Goal: Information Seeking & Learning: Compare options

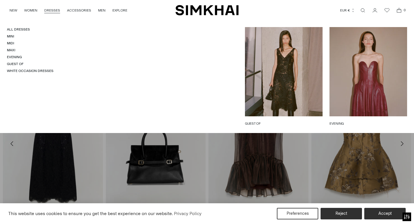
scroll to position [259, 0]
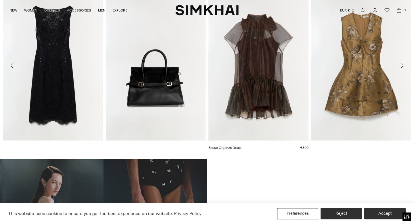
click at [234, 108] on div "Beaux Organza Dress €390 Unit price / per" at bounding box center [259, 72] width 100 height 163
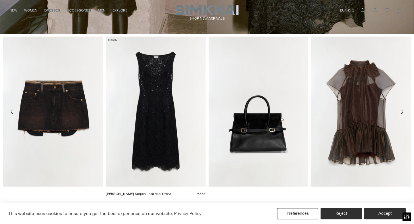
scroll to position [123, 0]
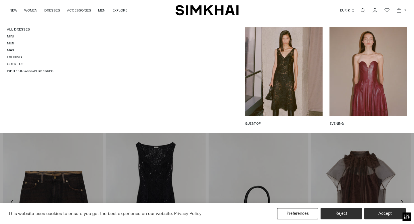
click at [12, 44] on link "Midi" at bounding box center [10, 43] width 7 height 4
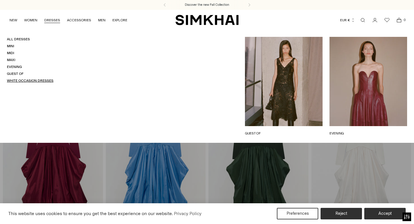
click at [37, 80] on link "White Occasion Dresses" at bounding box center [30, 81] width 47 height 4
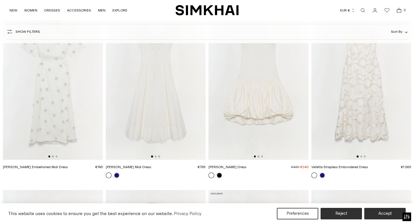
scroll to position [431, 0]
click at [148, 141] on img at bounding box center [156, 84] width 100 height 150
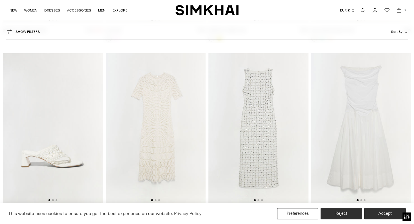
scroll to position [1152, 0]
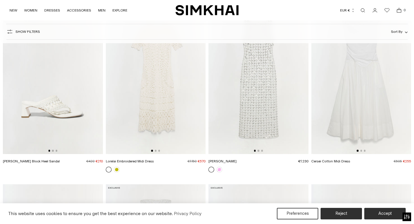
click at [158, 107] on img at bounding box center [156, 79] width 100 height 150
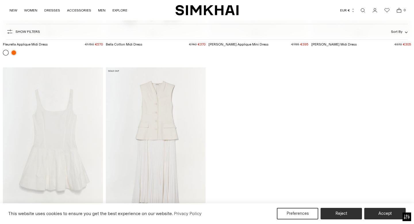
scroll to position [3043, 0]
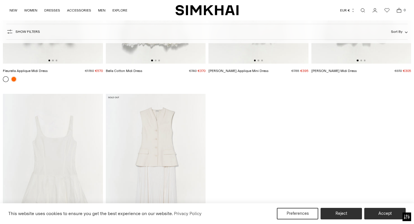
click at [329, 70] on link "[PERSON_NAME] Midi Dress" at bounding box center [334, 71] width 45 height 4
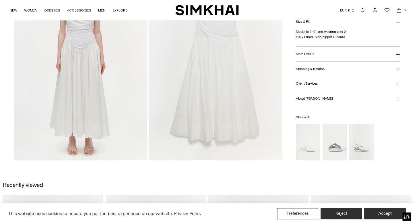
scroll to position [485, 0]
